Goal: Book appointment/travel/reservation

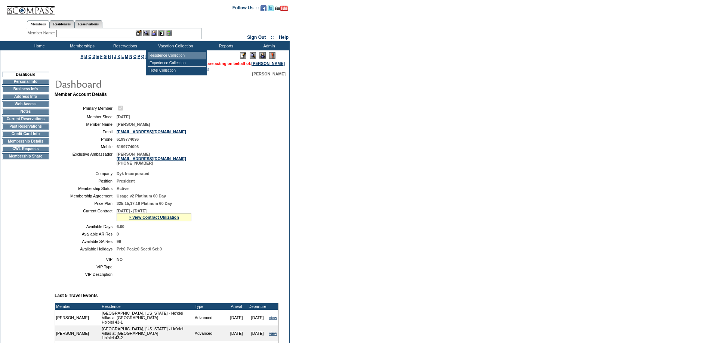
click at [168, 53] on td "Residence Collection" at bounding box center [177, 55] width 59 height 7
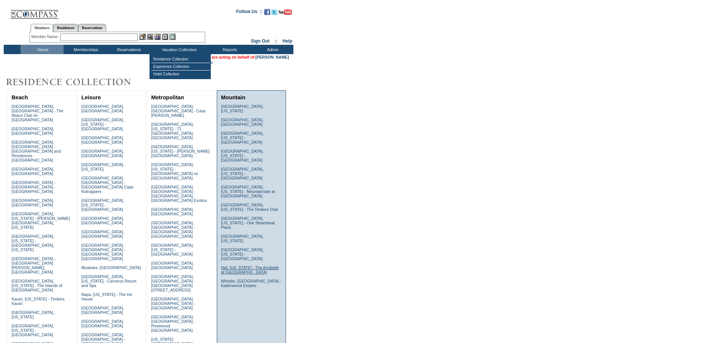
click at [237, 266] on link "Vail, Colorado - The Arrabelle at Vail Square" at bounding box center [250, 270] width 58 height 9
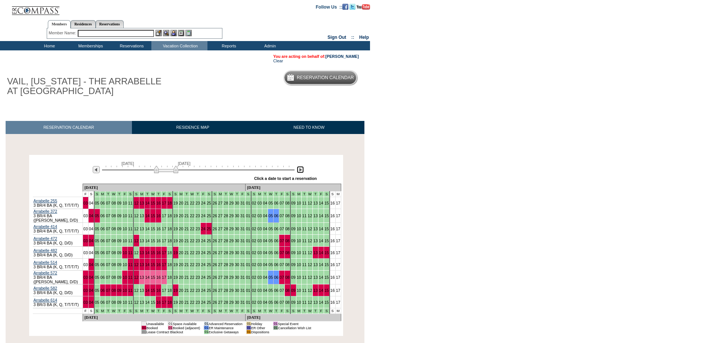
click at [301, 171] on img at bounding box center [300, 169] width 7 height 7
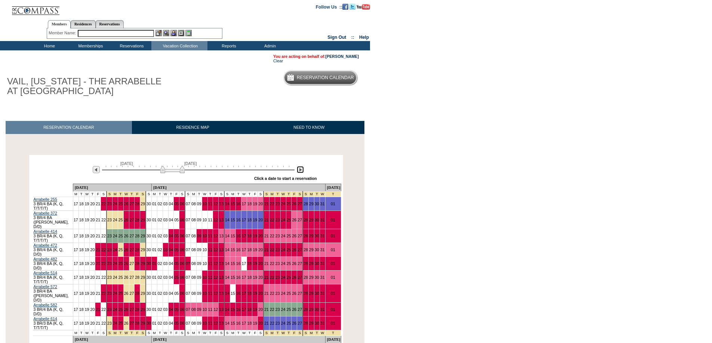
click at [301, 171] on img at bounding box center [300, 169] width 7 height 7
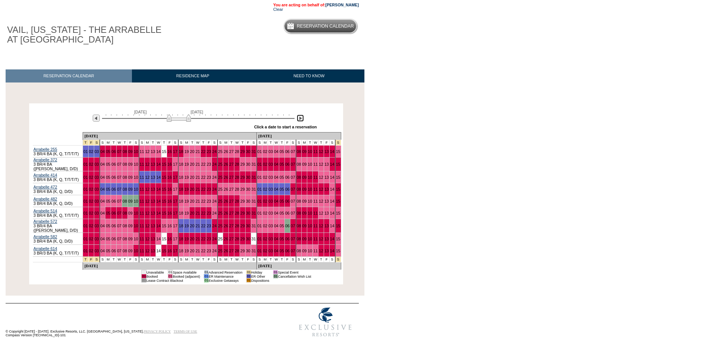
scroll to position [52, 0]
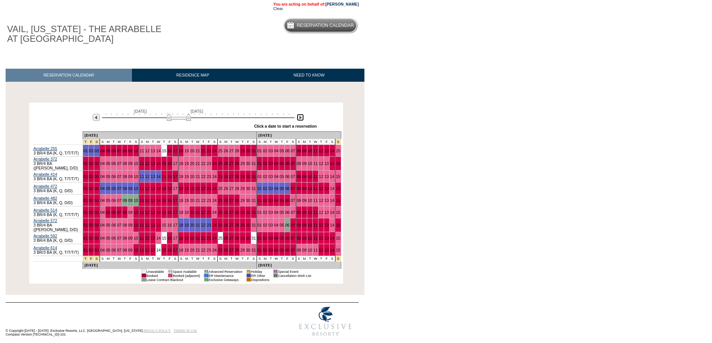
click at [299, 119] on img at bounding box center [300, 117] width 7 height 7
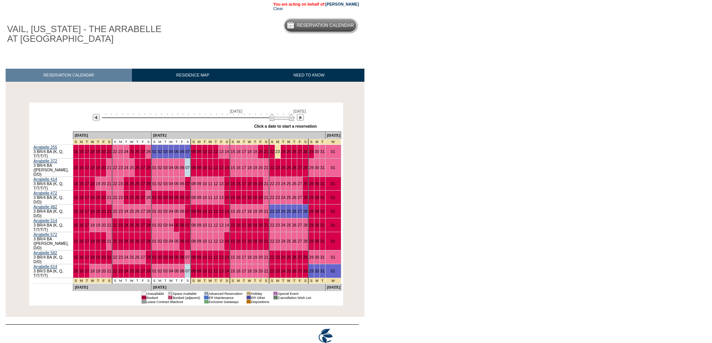
drag, startPoint x: 181, startPoint y: 120, endPoint x: 278, endPoint y: 125, distance: 96.5
click at [278, 125] on div "December 26, 2027 February 9, 2028 » Apply these dates to all the calendars on …" at bounding box center [186, 118] width 310 height 27
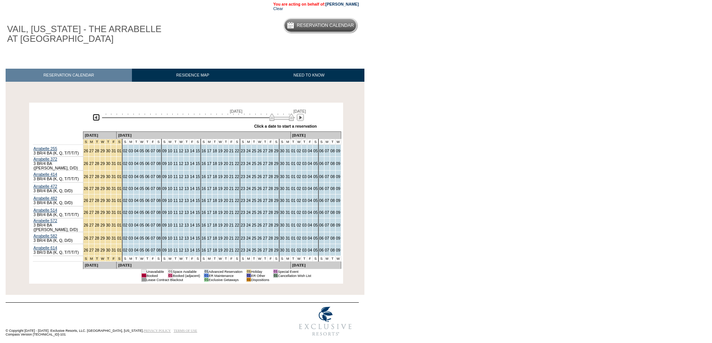
click at [97, 118] on img at bounding box center [96, 117] width 7 height 7
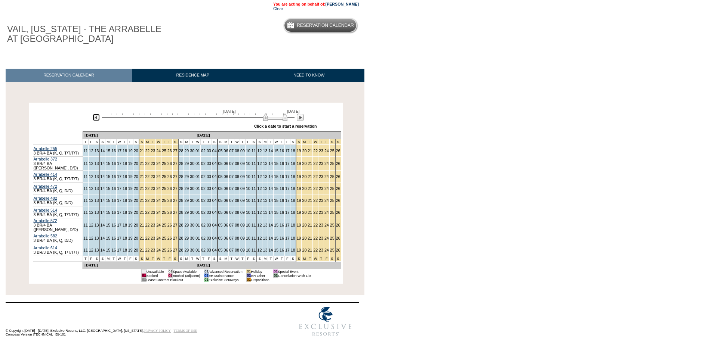
click at [97, 118] on img at bounding box center [96, 117] width 7 height 7
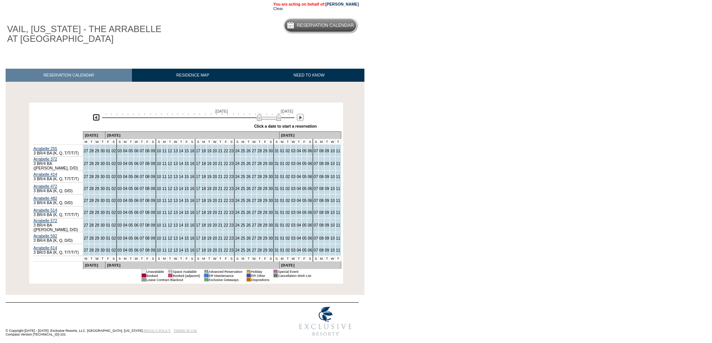
click at [97, 118] on img at bounding box center [96, 117] width 7 height 7
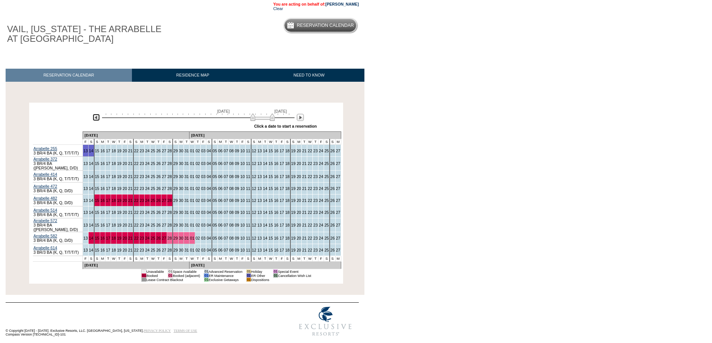
click at [97, 118] on img at bounding box center [96, 117] width 7 height 7
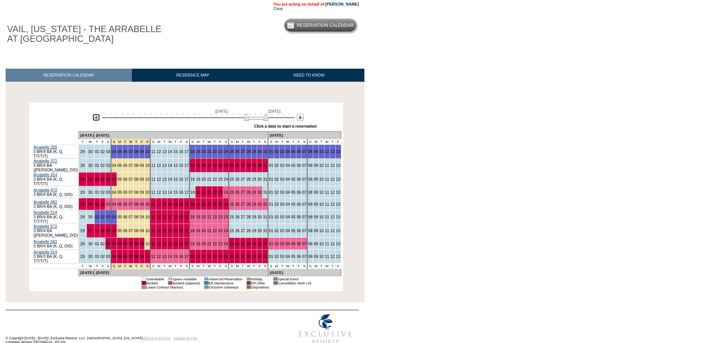
click at [97, 118] on img at bounding box center [96, 117] width 7 height 7
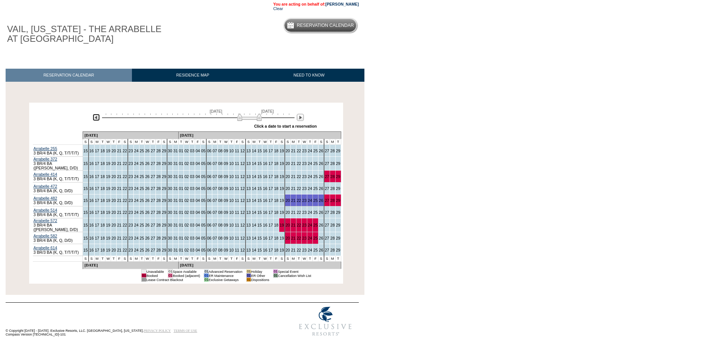
click at [97, 118] on img at bounding box center [96, 117] width 7 height 7
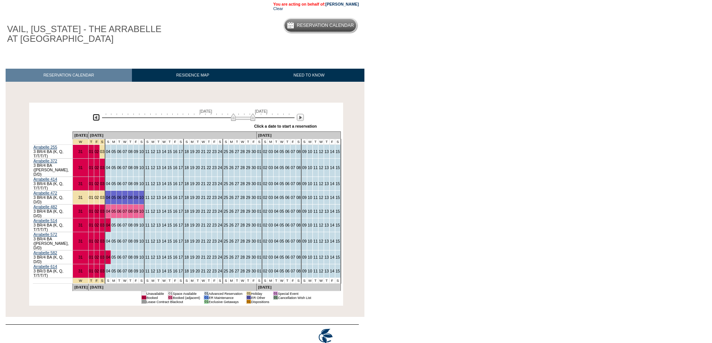
click at [97, 118] on img at bounding box center [96, 117] width 7 height 7
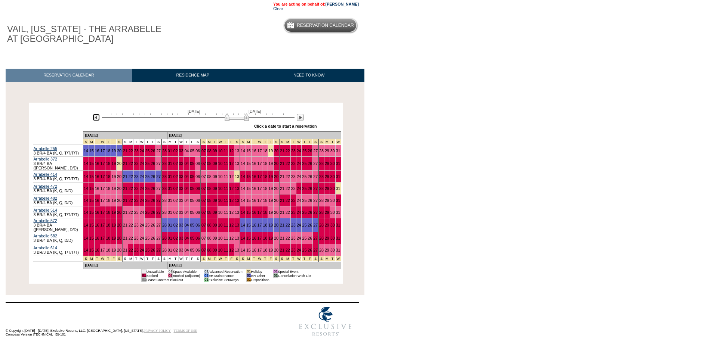
click at [97, 118] on img at bounding box center [96, 117] width 7 height 7
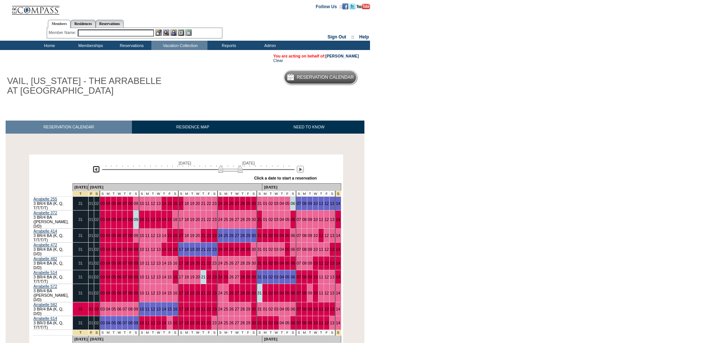
scroll to position [0, 0]
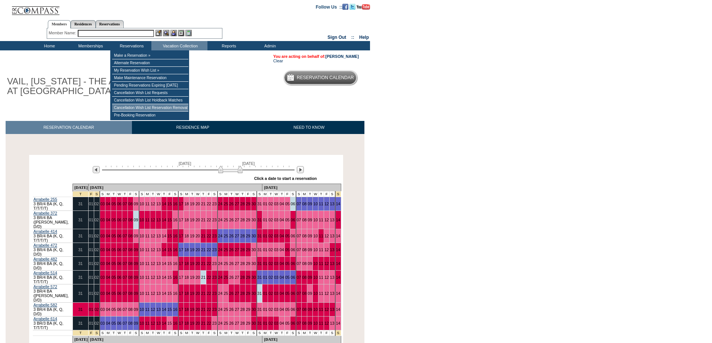
click at [148, 112] on td "Cancellation Wish List Reservation Removal" at bounding box center [150, 107] width 76 height 7
